Goal: Information Seeking & Learning: Learn about a topic

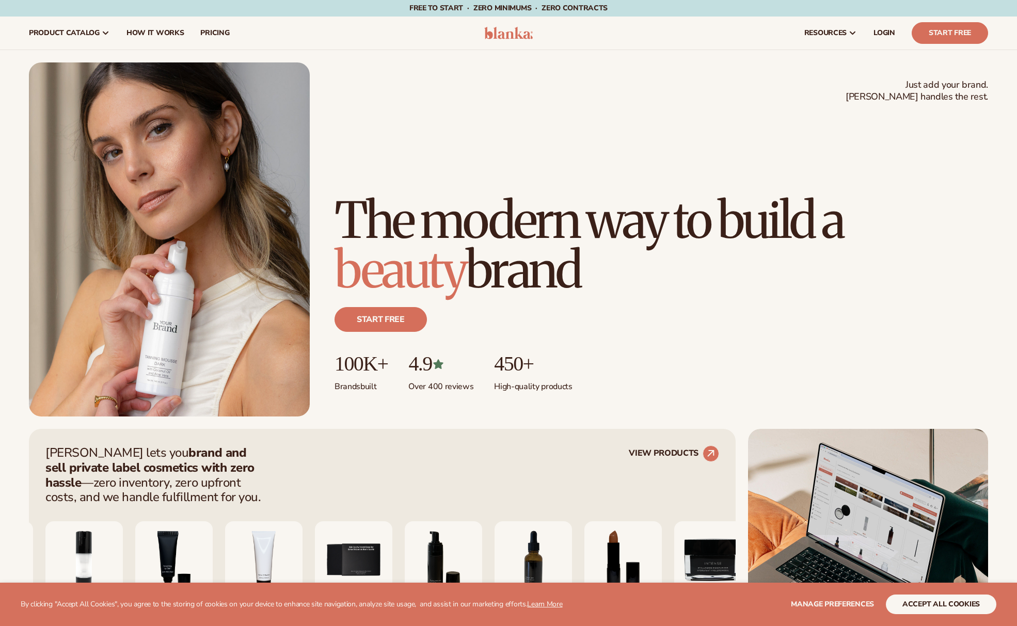
scroll to position [2, 0]
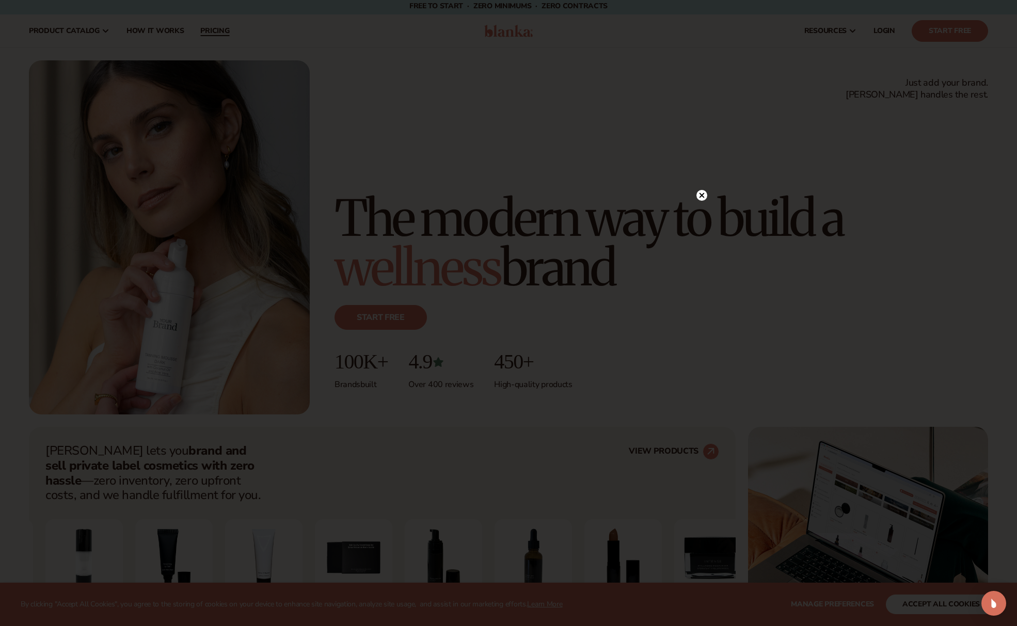
click at [218, 29] on div at bounding box center [508, 313] width 1017 height 626
click at [699, 199] on circle at bounding box center [696, 195] width 11 height 11
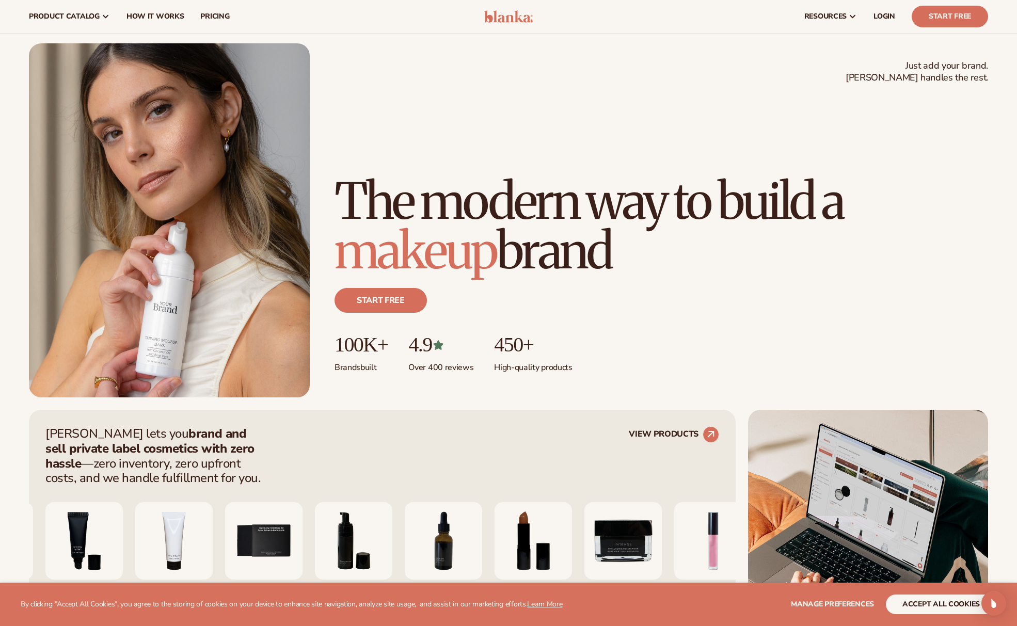
scroll to position [0, 0]
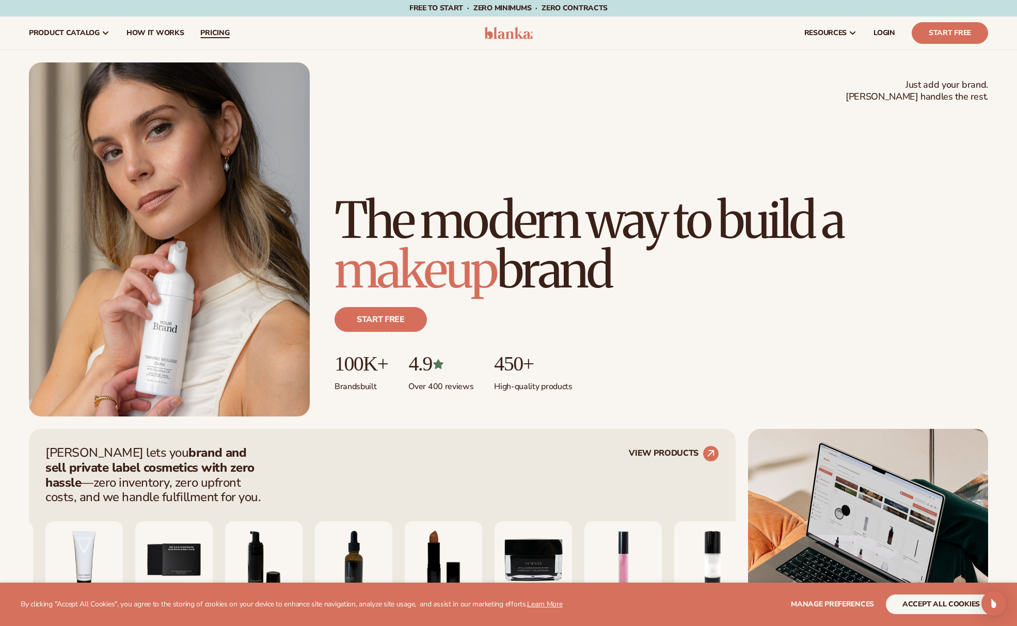
click at [209, 32] on span "pricing" at bounding box center [214, 33] width 29 height 8
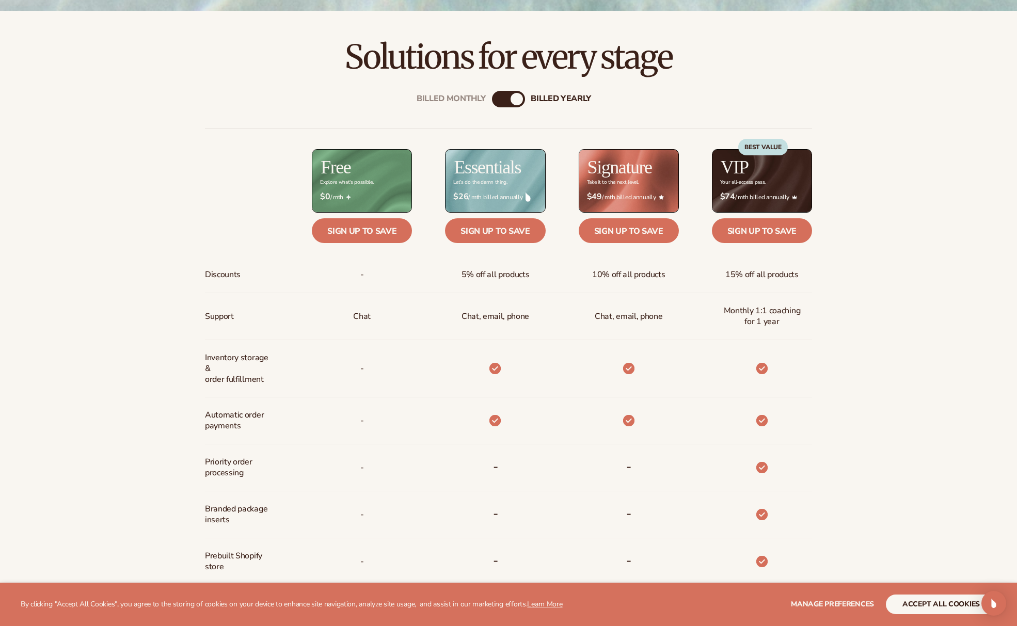
scroll to position [423, 0]
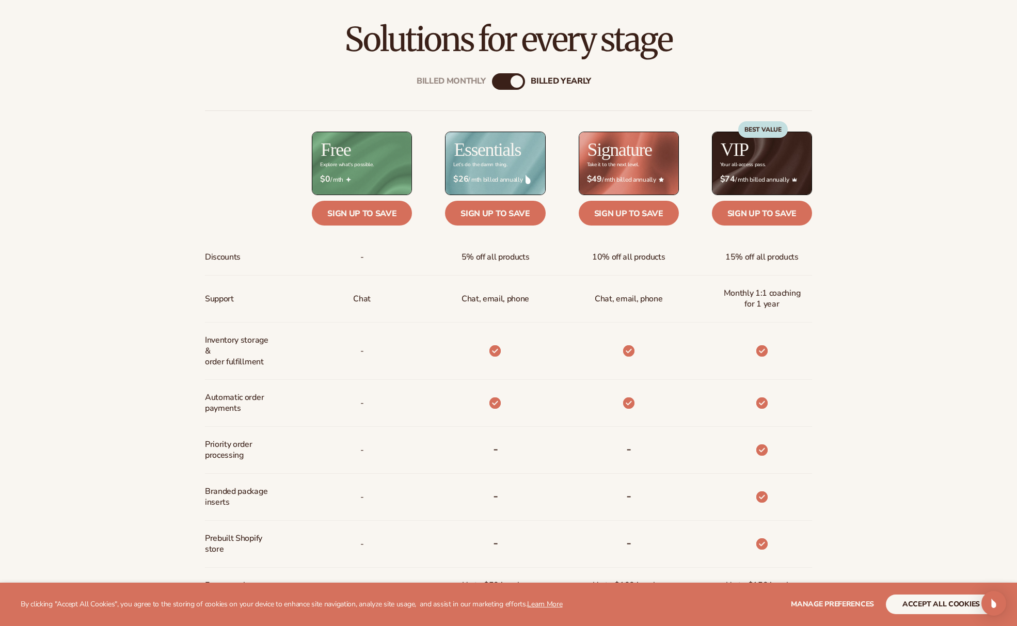
click at [508, 86] on div "Billed Monthly billed Yearly" at bounding box center [508, 81] width 33 height 17
click at [518, 83] on div "billed Yearly" at bounding box center [517, 81] width 12 height 12
drag, startPoint x: 517, startPoint y: 82, endPoint x: 500, endPoint y: 81, distance: 17.1
click at [500, 81] on div "Billed Monthly billed Yearly" at bounding box center [508, 81] width 33 height 17
click at [516, 80] on div "billed Yearly" at bounding box center [517, 81] width 12 height 12
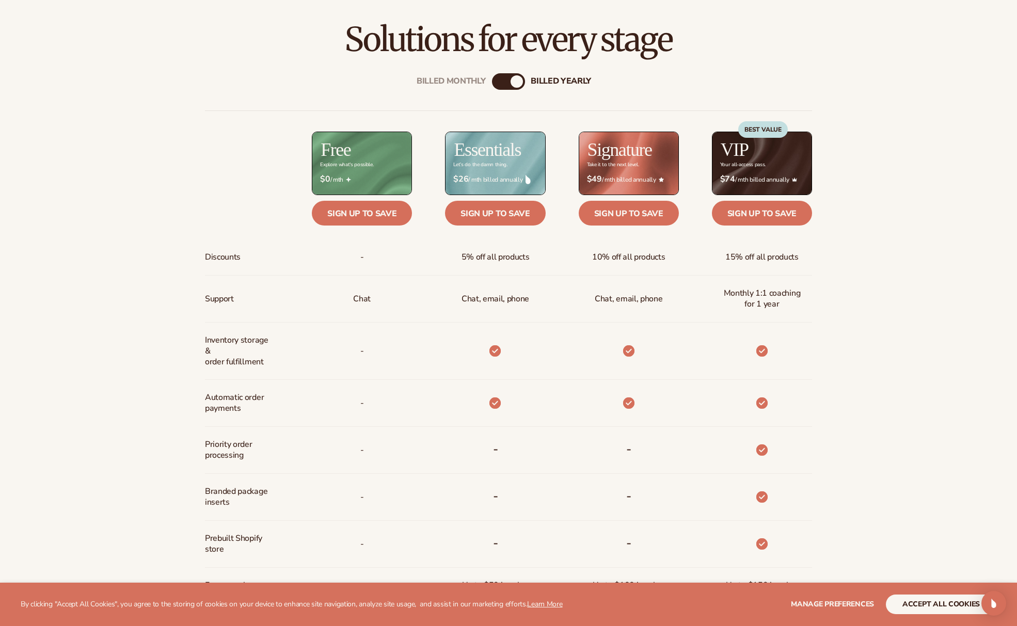
click at [516, 80] on div "billed Yearly" at bounding box center [517, 81] width 12 height 12
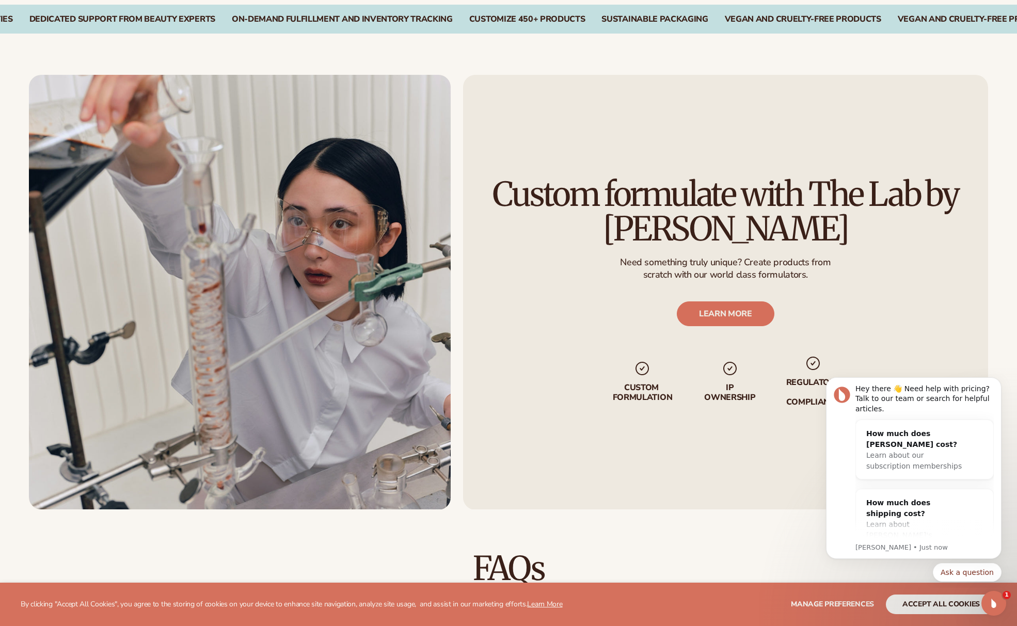
scroll to position [1179, 0]
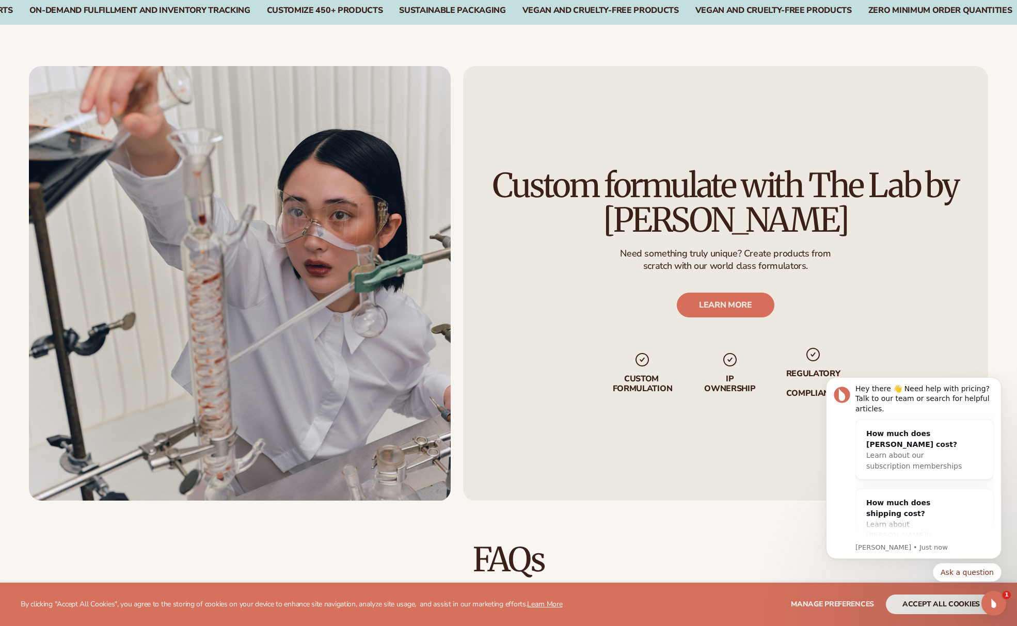
click at [860, 265] on div "Custom formulate with The Lab by [PERSON_NAME] Need something truly unique? Cre…" at bounding box center [725, 283] width 525 height 435
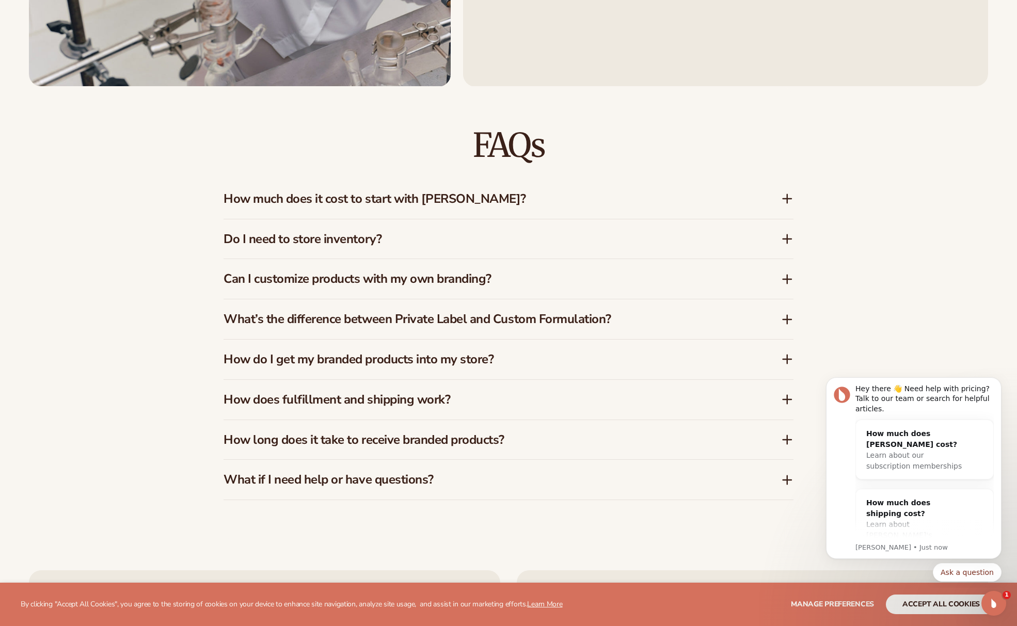
scroll to position [1599, 0]
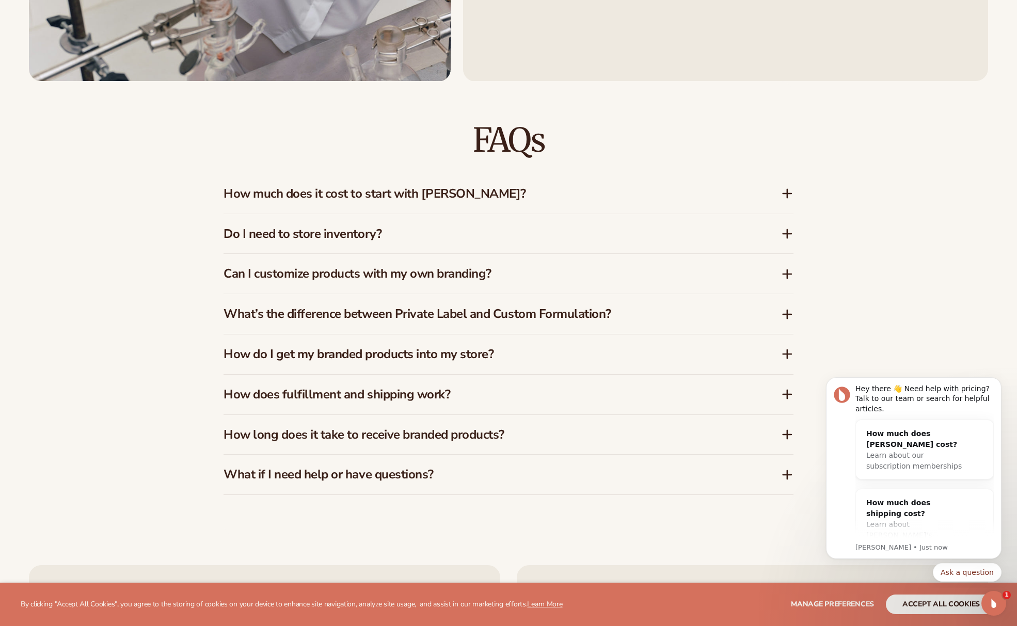
click at [790, 194] on icon at bounding box center [787, 194] width 8 height 0
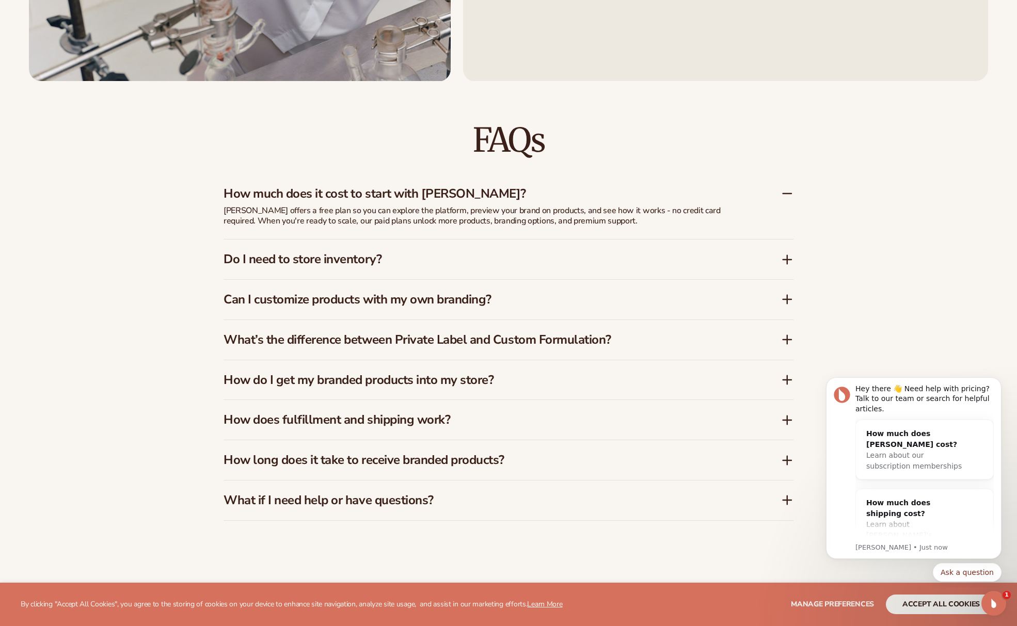
click at [791, 300] on icon at bounding box center [787, 300] width 8 height 0
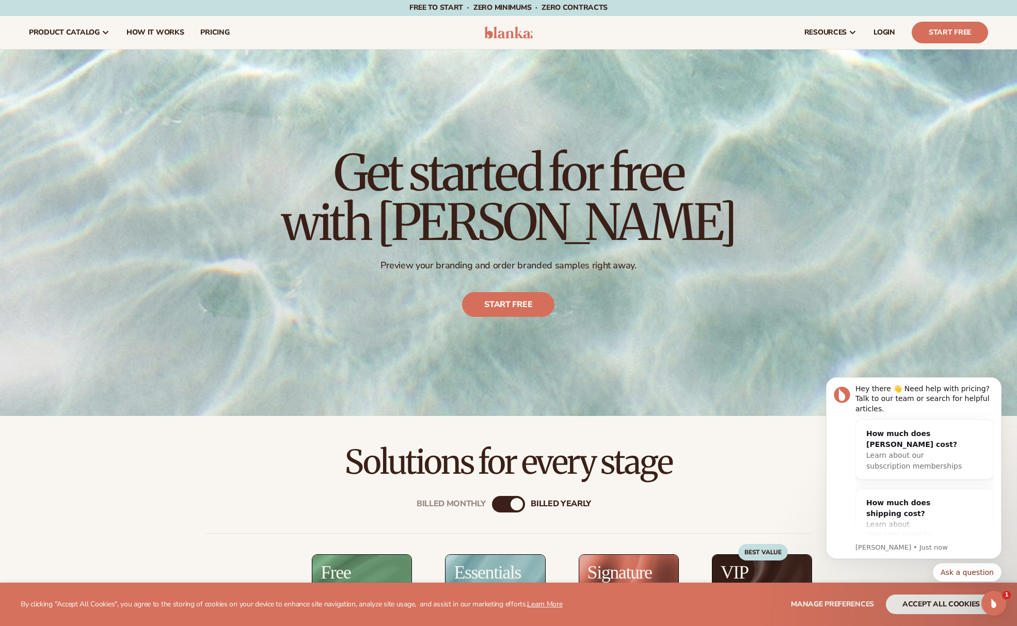
scroll to position [0, 0]
